Goal: Information Seeking & Learning: Find specific fact

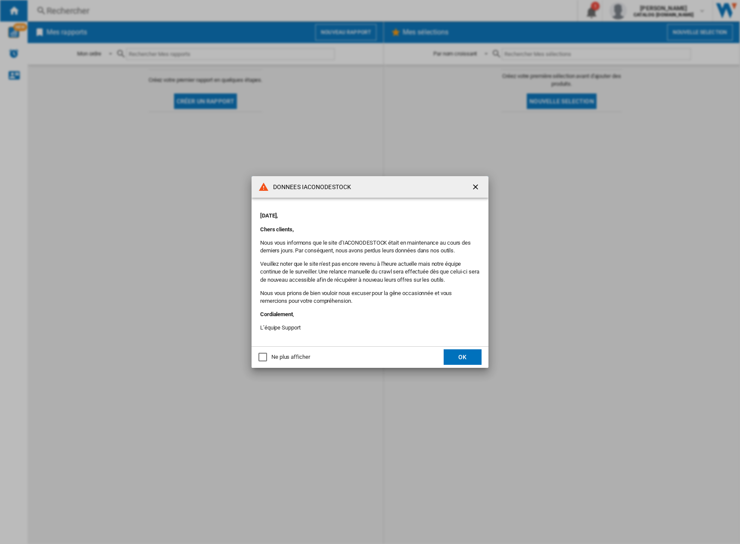
click at [462, 356] on button "OK" at bounding box center [463, 357] width 38 height 16
click at [457, 336] on div "Lundi 13 Octobre 2025, Chers clients, Nous vous informons que le site d’IACONOD…" at bounding box center [370, 271] width 220 height 131
click at [457, 354] on button "OK" at bounding box center [463, 357] width 38 height 16
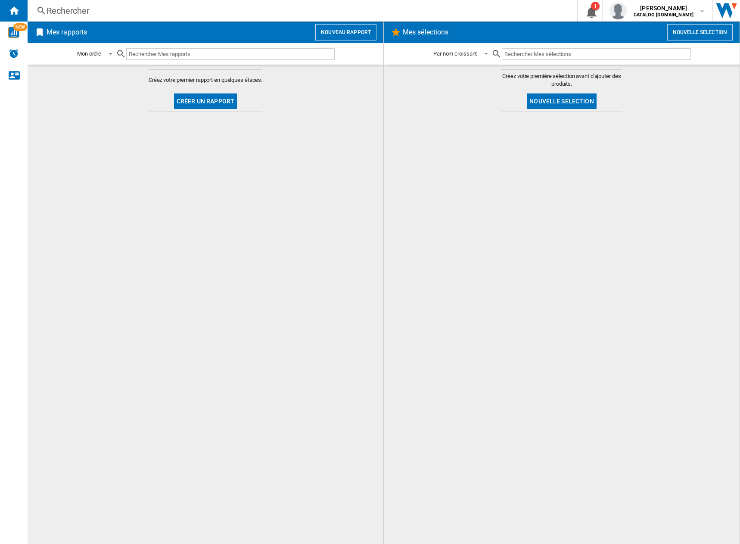
click at [205, 9] on div "Rechercher" at bounding box center [301, 11] width 509 height 12
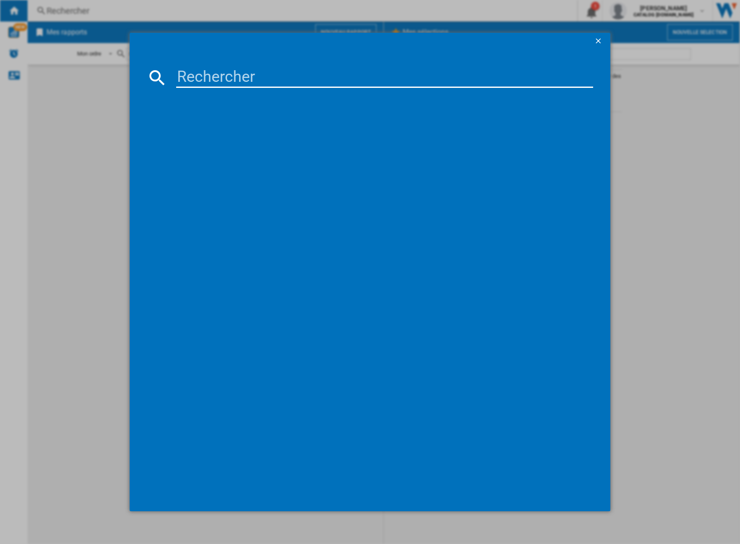
click at [265, 90] on md-dialog-content at bounding box center [370, 281] width 481 height 462
click at [268, 77] on input at bounding box center [385, 77] width 418 height 21
type input "TU50U7005F"
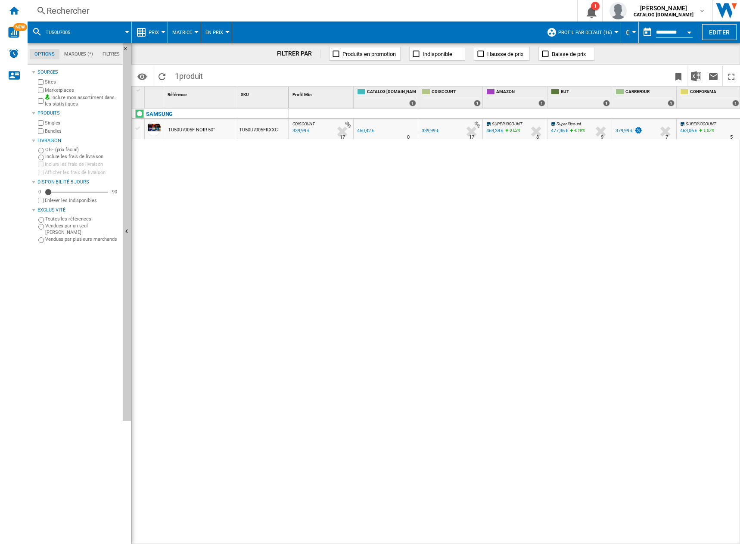
click at [422, 166] on div "CDISCOUNT : FR CDISCOUNT -24.5 % 339,99 € % N/A 17 CDISCOUNT : FR CDISCOUNT 0.0…" at bounding box center [515, 327] width 452 height 436
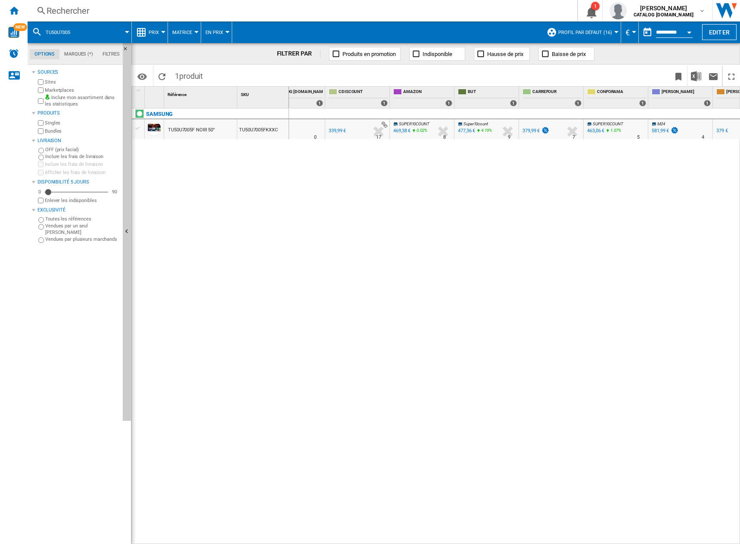
click at [334, 131] on div "339,99 €" at bounding box center [337, 131] width 17 height 6
